Goal: Task Accomplishment & Management: Complete application form

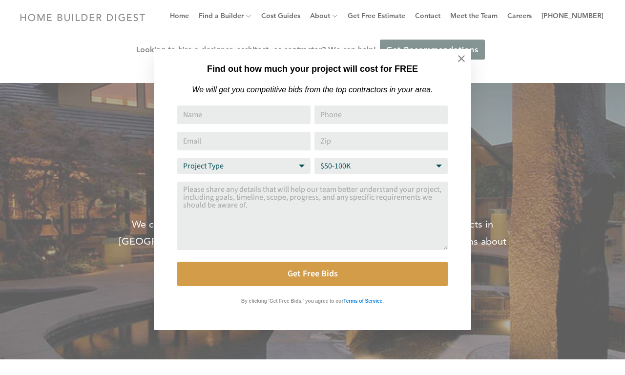
click at [296, 16] on div "Find out how much your project will cost for FREE We will get you competitive b…" at bounding box center [312, 187] width 625 height 375
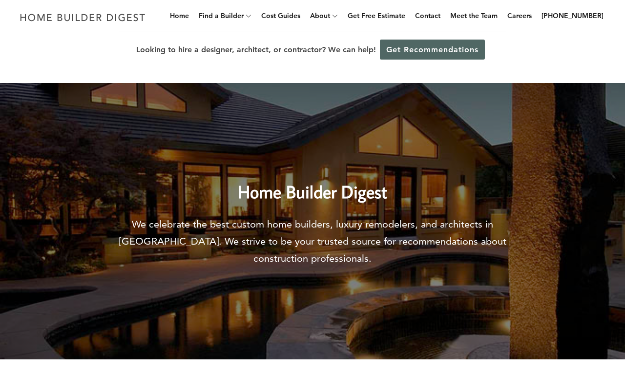
click at [432, 49] on link "Get Recommendations" at bounding box center [432, 50] width 105 height 20
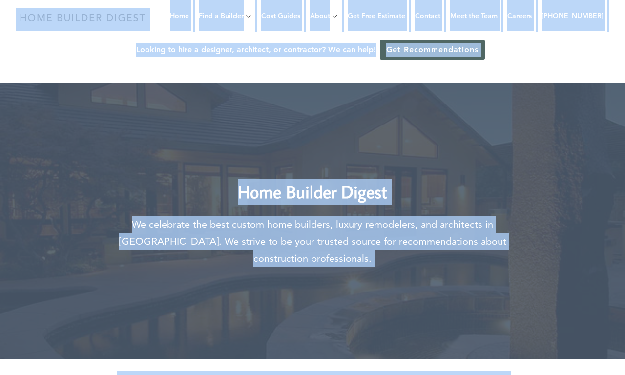
click at [380, 40] on link "Get Recommendations" at bounding box center [432, 50] width 105 height 20
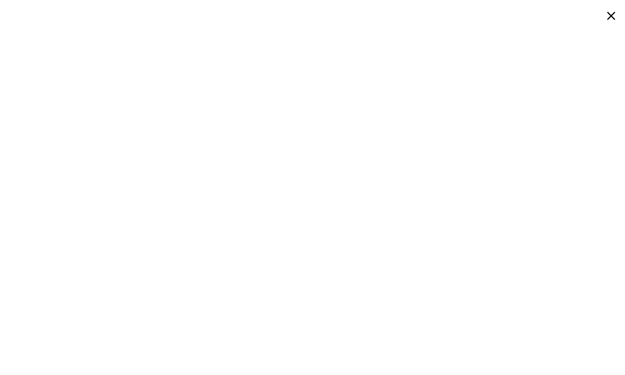
scroll to position [328, 0]
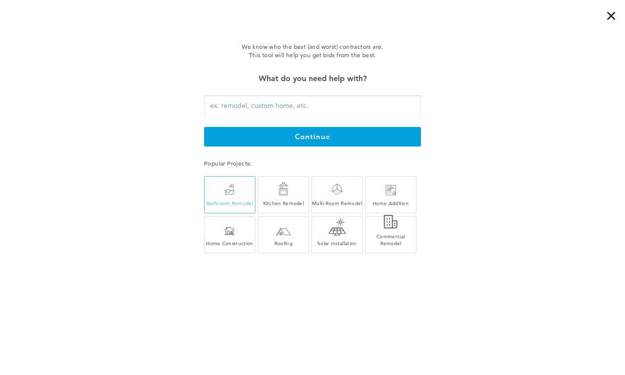
click at [229, 194] on div at bounding box center [229, 189] width 11 height 11
type input "Bathroom Remodel"
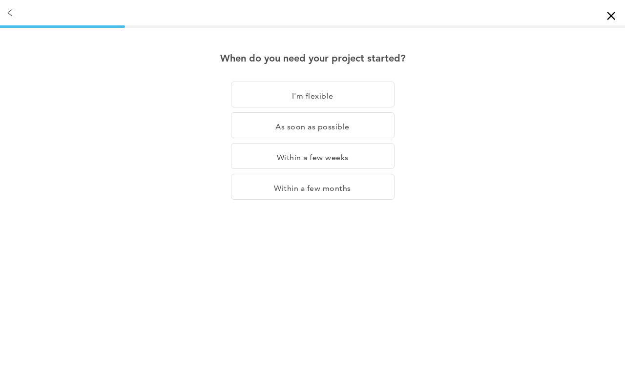
click at [303, 263] on div "When do you need your project started? I'm flexible As soon as possible Within …" at bounding box center [312, 149] width 625 height 249
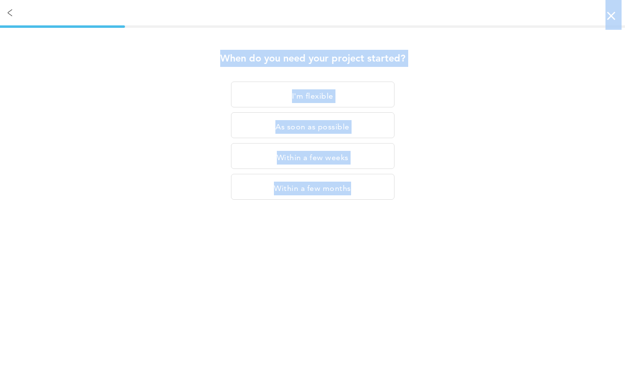
scroll to position [984, 0]
click at [615, 10] on div "×" at bounding box center [615, 10] width 20 height 20
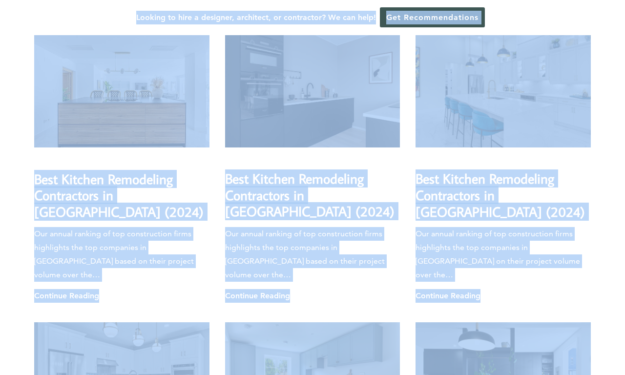
scroll to position [1640, 0]
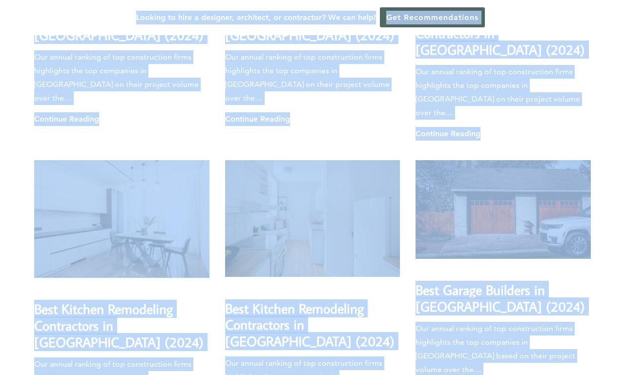
click at [432, 17] on link "Get Recommendations" at bounding box center [432, 17] width 105 height 20
click at [380, 7] on link "Get Recommendations" at bounding box center [432, 17] width 105 height 20
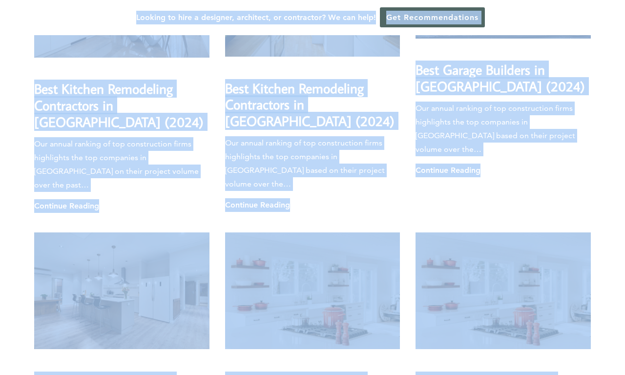
scroll to position [2296, 0]
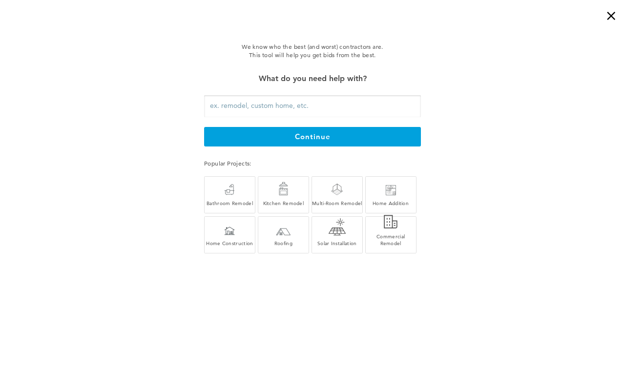
click at [122, 58] on div "We know who the best (and worst) contractors are. This tool will help you get b…" at bounding box center [312, 149] width 625 height 249
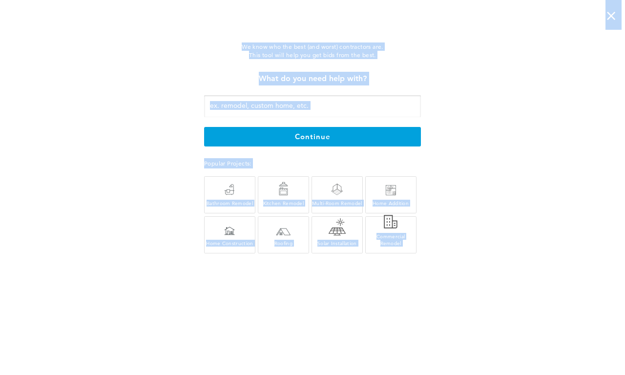
scroll to position [2596, 0]
click at [229, 194] on div at bounding box center [229, 189] width 11 height 11
type input "Bathroom Remodel"
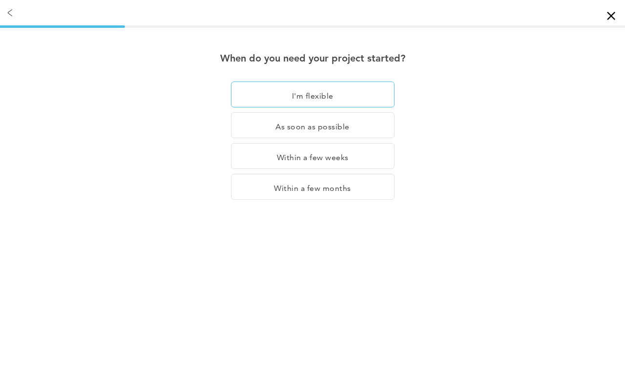
click at [312, 94] on div "I'm flexible" at bounding box center [312, 95] width 163 height 26
